Goal: Obtain resource: Obtain resource

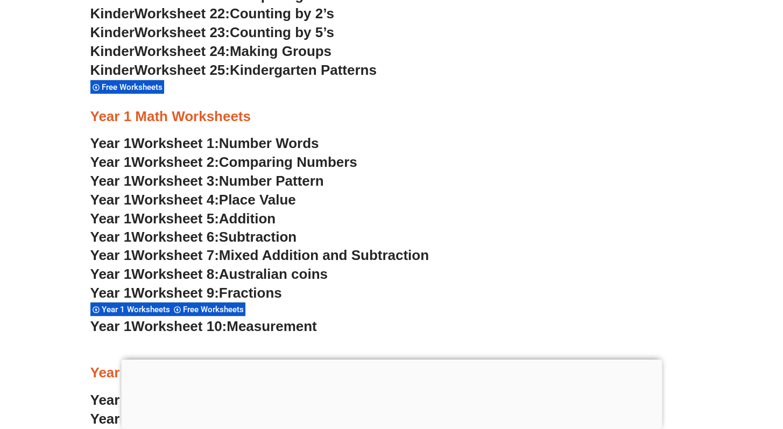
scroll to position [929, 0]
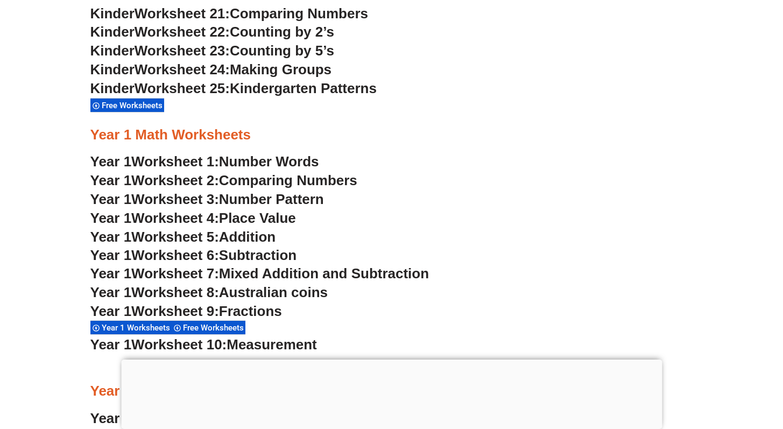
click at [239, 274] on span "Mixed Addition and Subtraction" at bounding box center [324, 273] width 210 height 16
drag, startPoint x: 350, startPoint y: 371, endPoint x: 369, endPoint y: 290, distance: 82.9
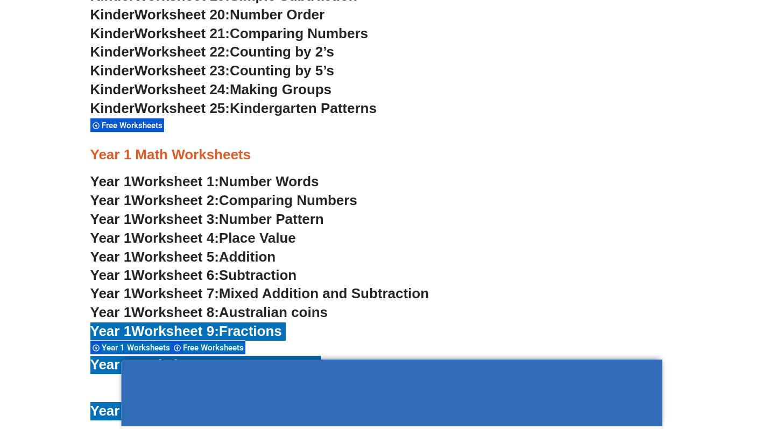
scroll to position [902, 0]
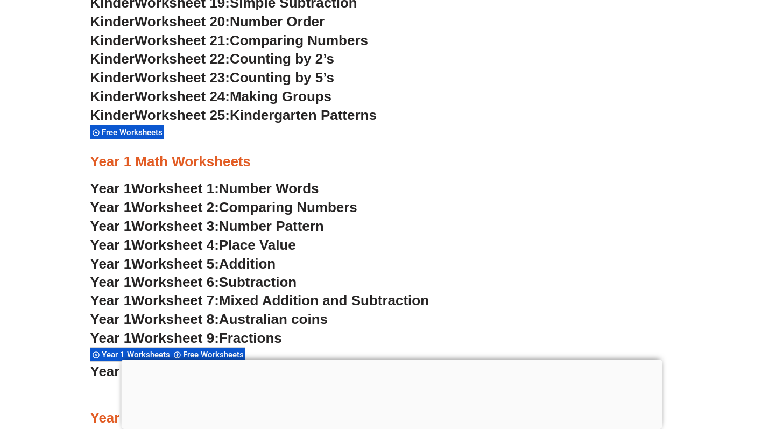
click at [352, 237] on h3 "Year 1 Worksheet 4: Place Value" at bounding box center [391, 245] width 603 height 18
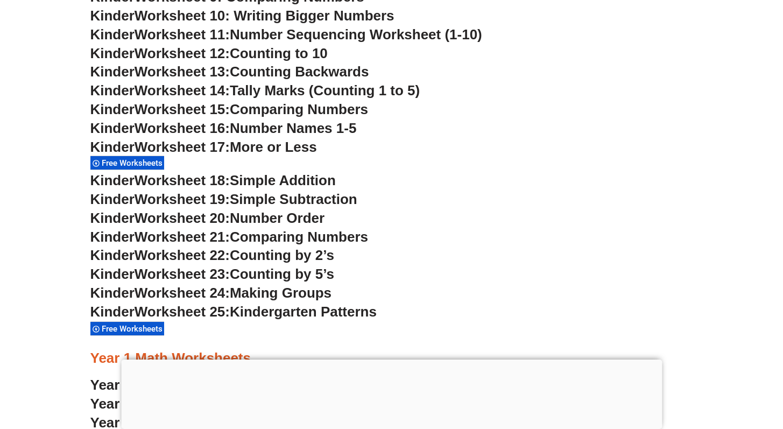
scroll to position [697, 0]
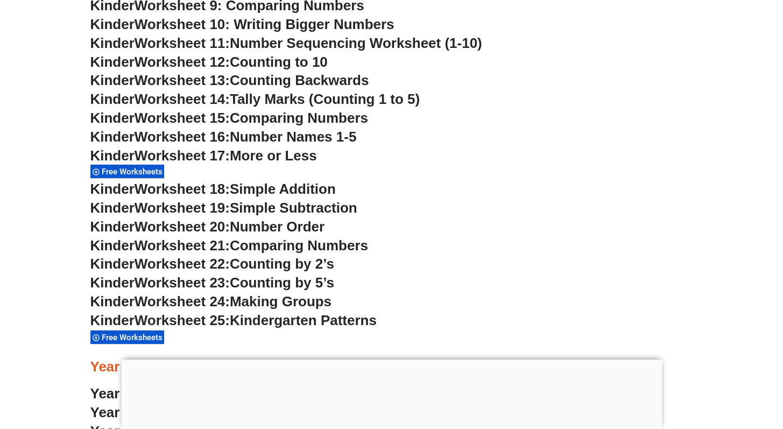
click at [381, 130] on h3 "Kinder Worksheet 16: Number Names 1-5" at bounding box center [391, 137] width 603 height 18
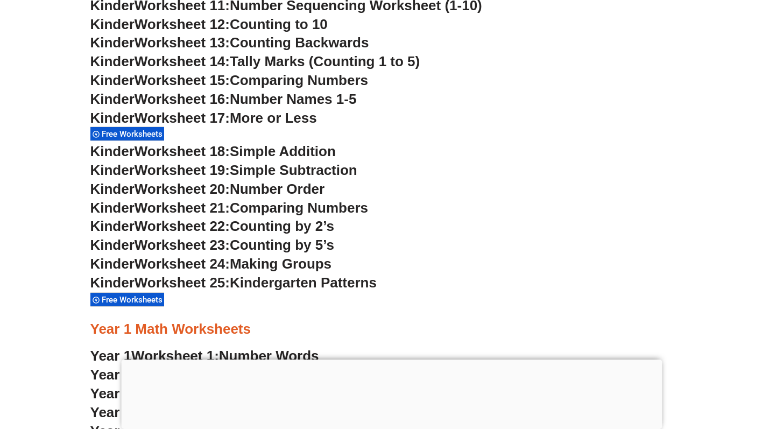
scroll to position [738, 0]
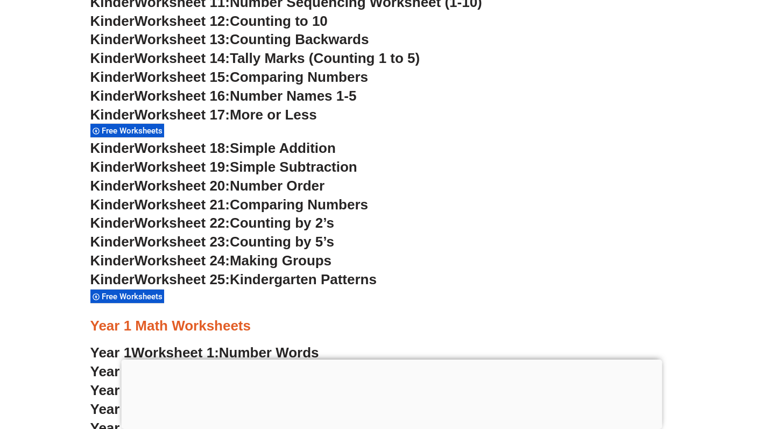
click at [334, 167] on span "Simple Subtraction" at bounding box center [294, 167] width 128 height 16
click at [244, 167] on span "Simple Subtraction" at bounding box center [294, 167] width 128 height 16
click at [206, 168] on span "Worksheet 19:" at bounding box center [182, 167] width 95 height 16
click at [139, 134] on span "Free Worksheets" at bounding box center [134, 131] width 64 height 10
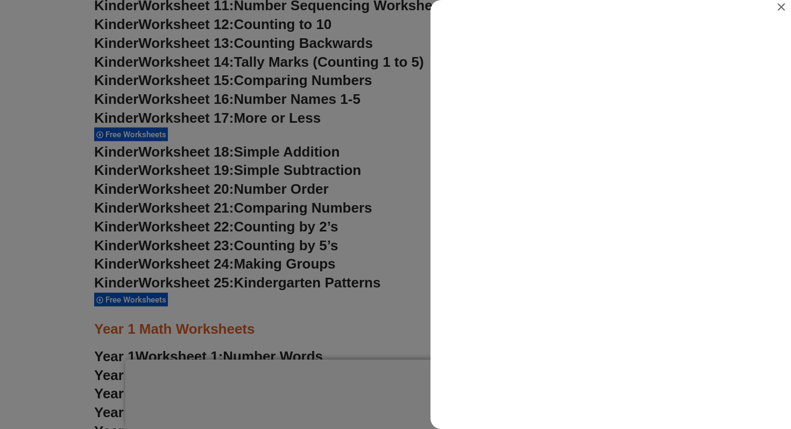
scroll to position [0, 0]
click at [321, 114] on div "Search results for Free Worksheets" at bounding box center [395, 214] width 791 height 429
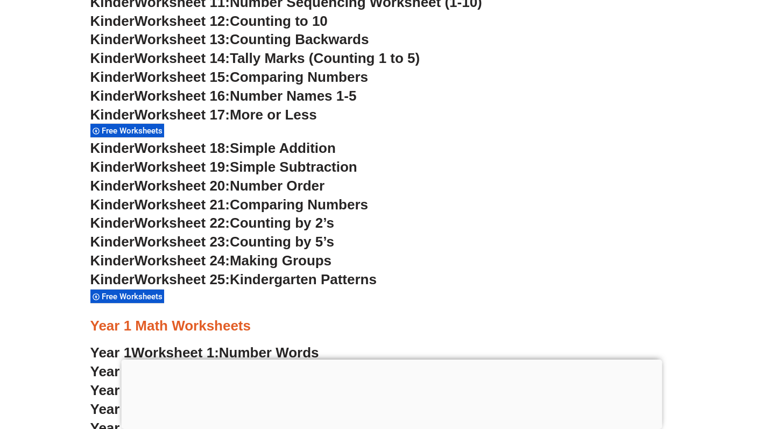
click at [243, 168] on span "Simple Subtraction" at bounding box center [294, 167] width 128 height 16
